Goal: Information Seeking & Learning: Learn about a topic

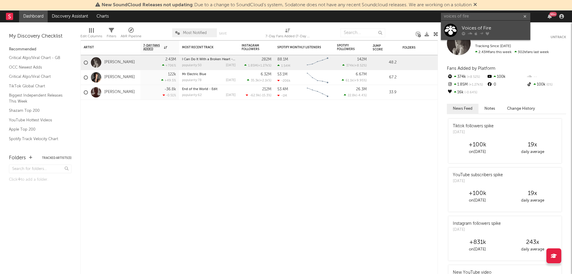
type input "voices of fire"
click at [493, 27] on div "Voices of Fire" at bounding box center [495, 28] width 66 height 7
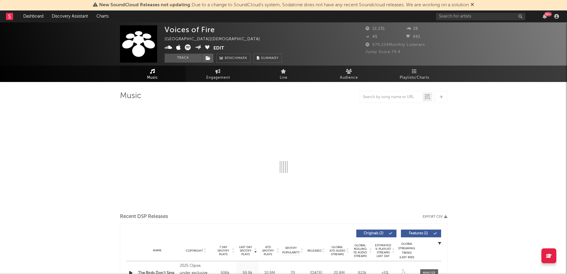
select select "6m"
